Goal: Navigation & Orientation: Find specific page/section

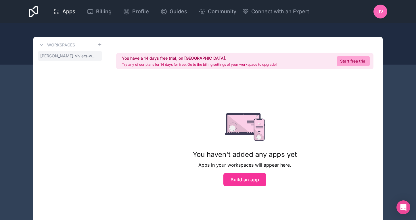
click at [63, 55] on span "[PERSON_NAME]-viviers-workspace" at bounding box center [68, 56] width 57 height 6
click at [65, 44] on h3 "Workspaces" at bounding box center [61, 45] width 28 height 6
click at [64, 58] on span "[PERSON_NAME]-viviers-workspace" at bounding box center [68, 56] width 57 height 6
